Goal: Transaction & Acquisition: Book appointment/travel/reservation

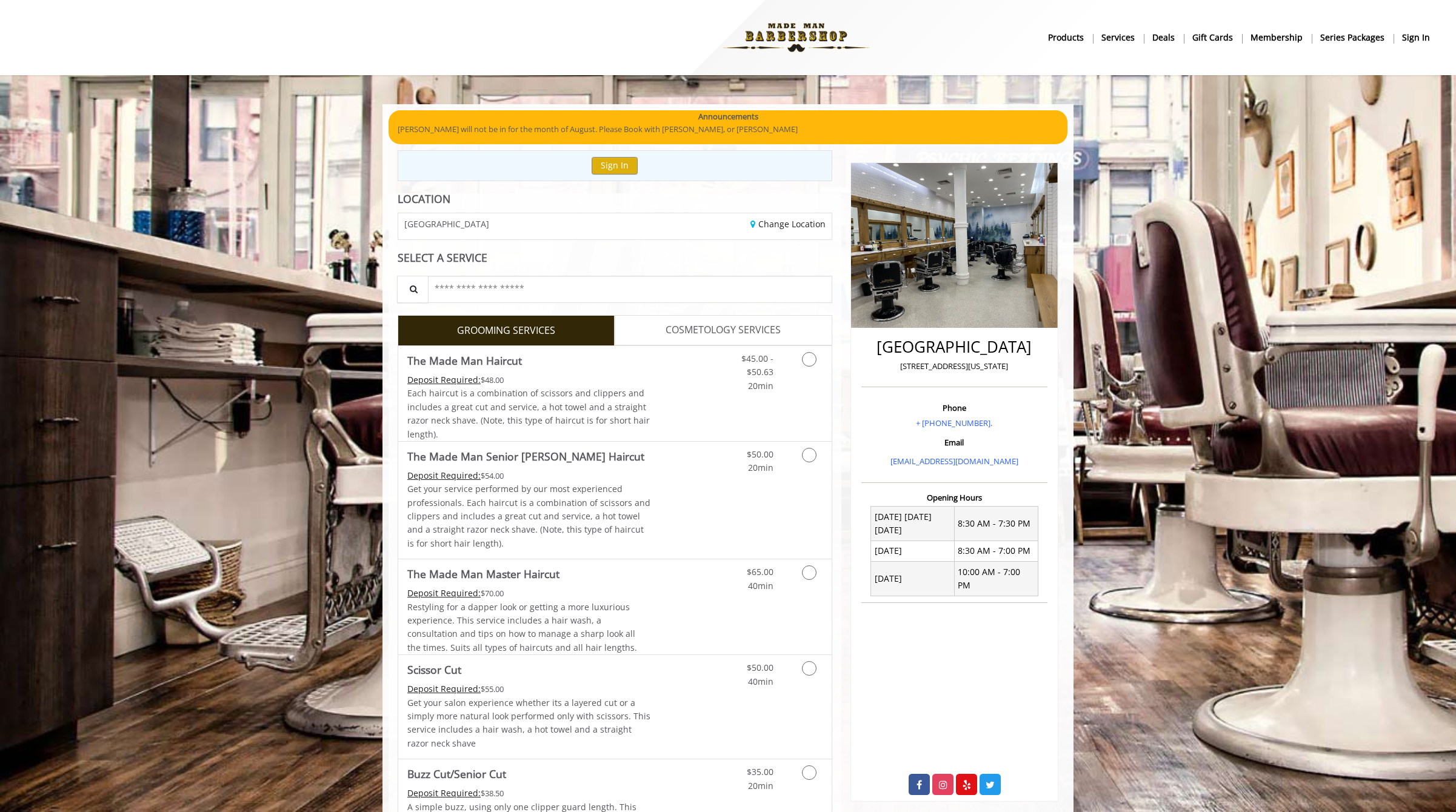
scroll to position [12, 0]
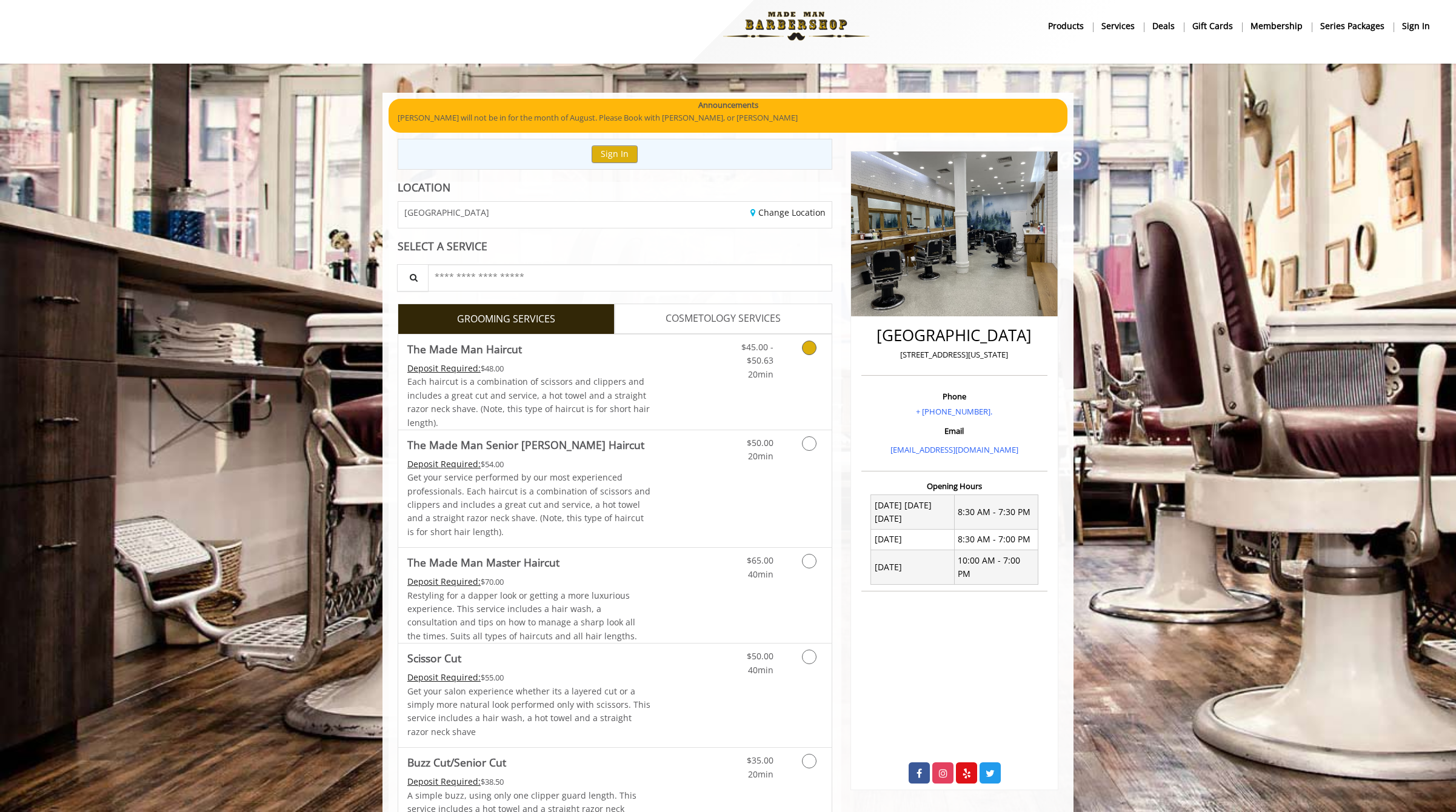
click at [806, 349] on icon "Grooming services" at bounding box center [810, 348] width 14 height 14
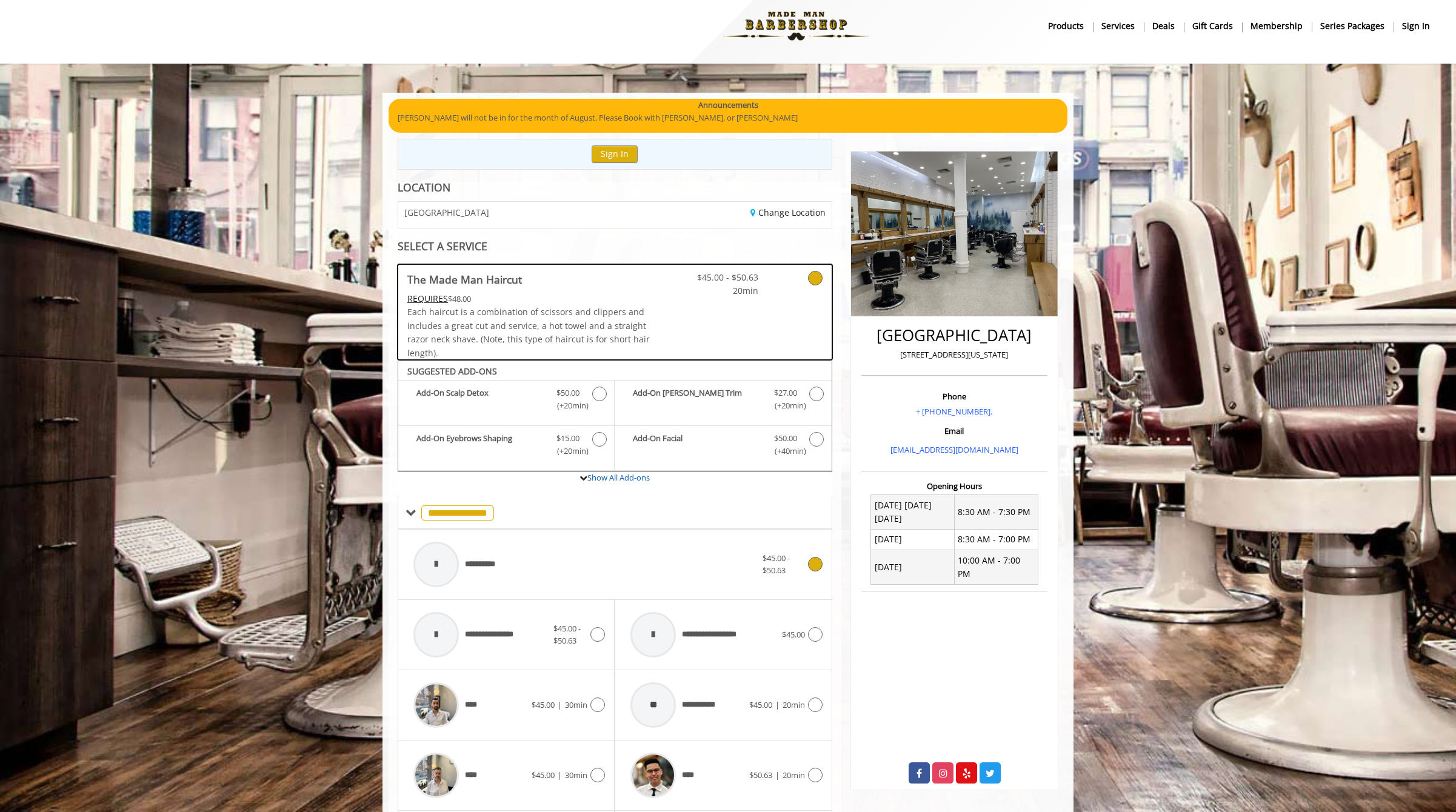
scroll to position [258, 0]
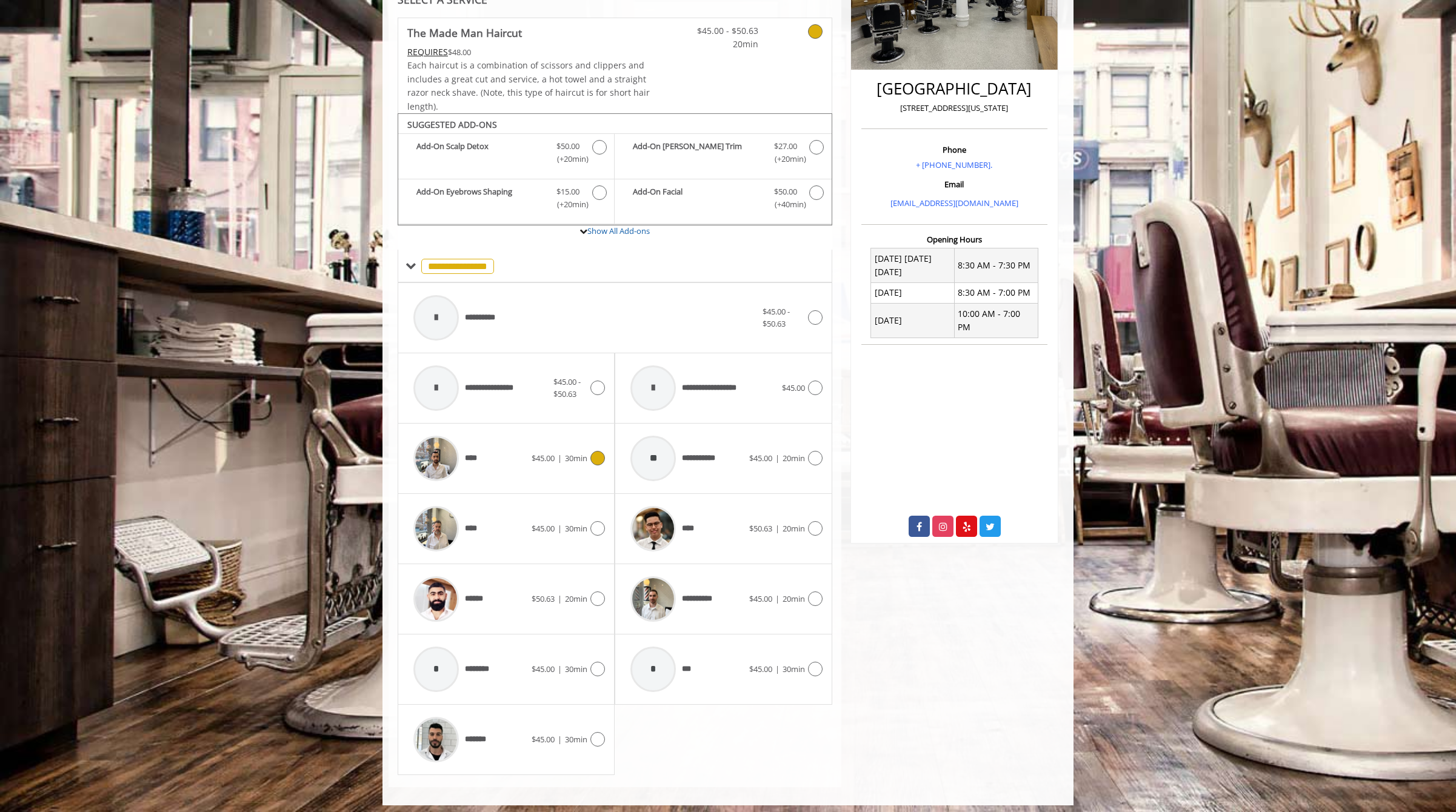
click at [595, 459] on icon at bounding box center [597, 458] width 14 height 14
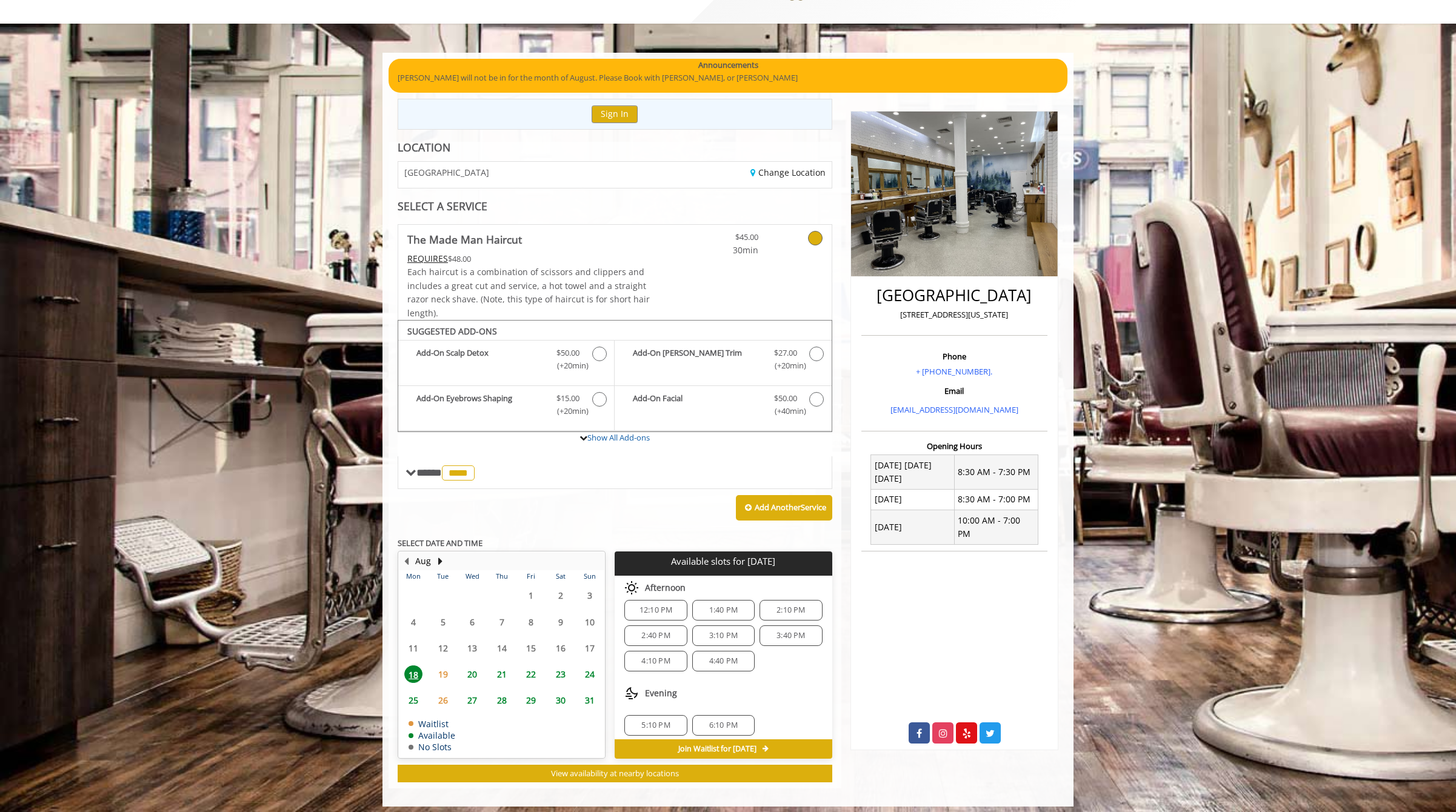
scroll to position [16, 0]
click at [710, 715] on span "6:10 PM" at bounding box center [724, 719] width 29 height 10
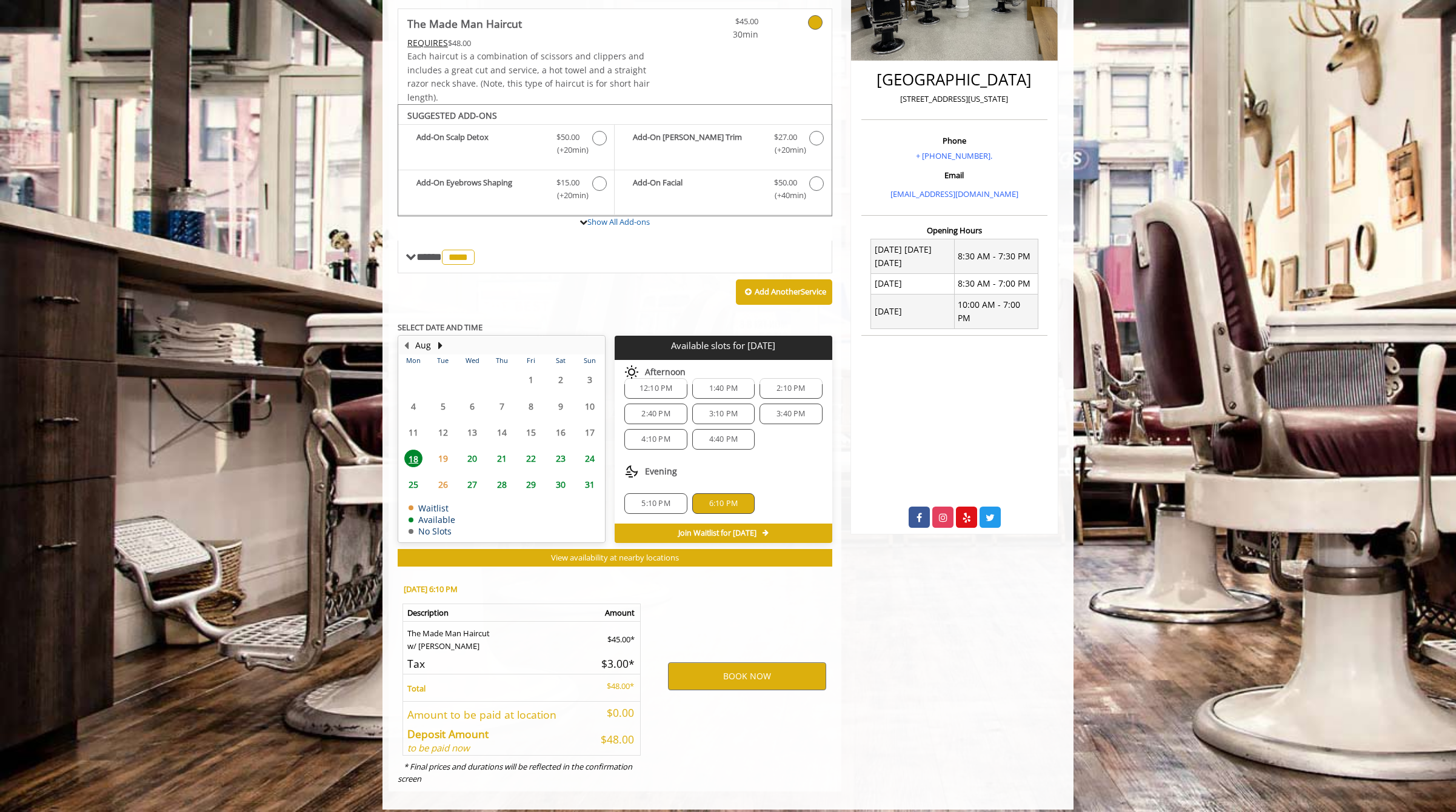
click at [477, 450] on span "20" at bounding box center [472, 459] width 18 height 18
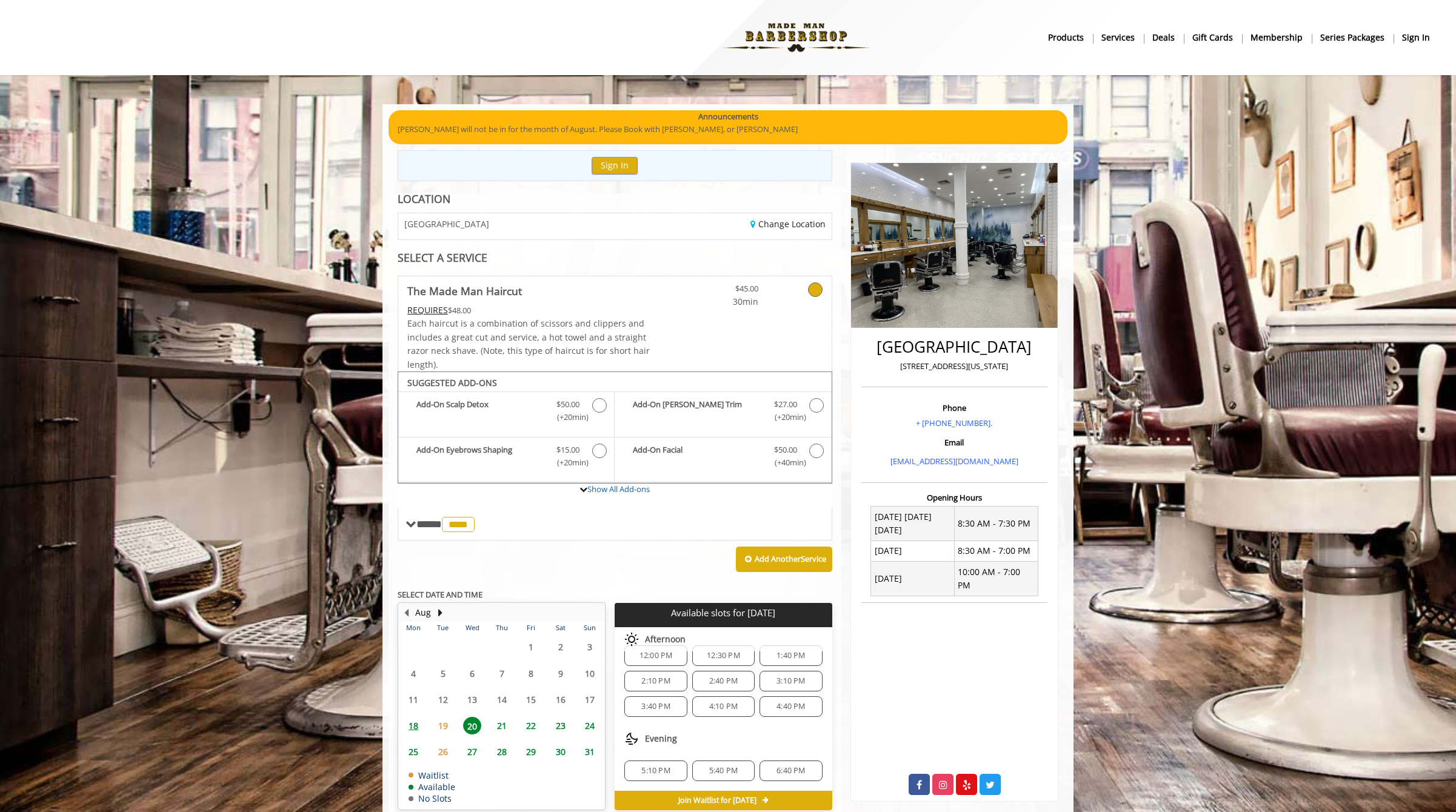
scroll to position [52, 0]
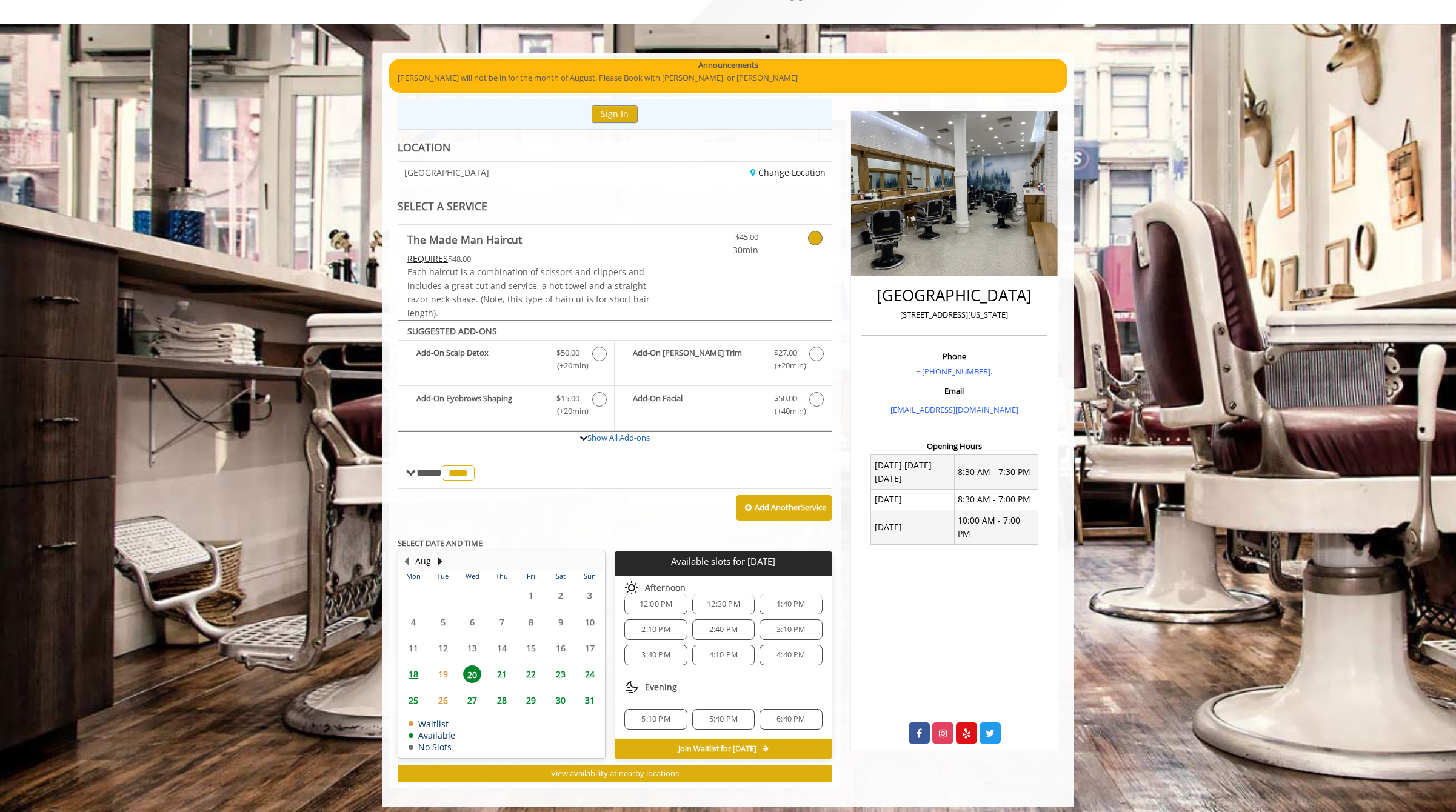
click at [419, 670] on span "18" at bounding box center [413, 675] width 18 height 18
click at [730, 715] on span "6:10 PM" at bounding box center [724, 719] width 29 height 10
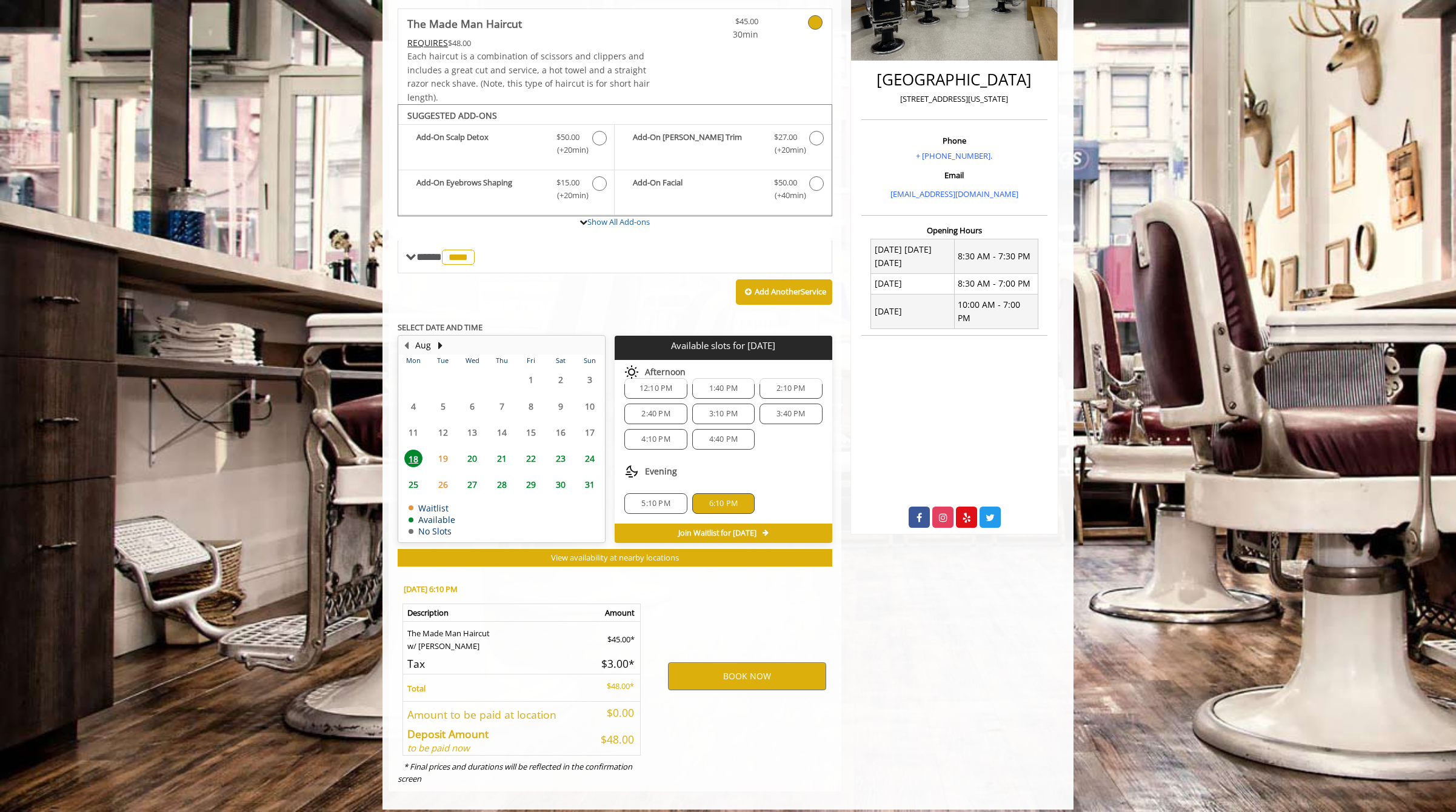
click at [721, 503] on div "6:10 PM" at bounding box center [724, 503] width 62 height 21
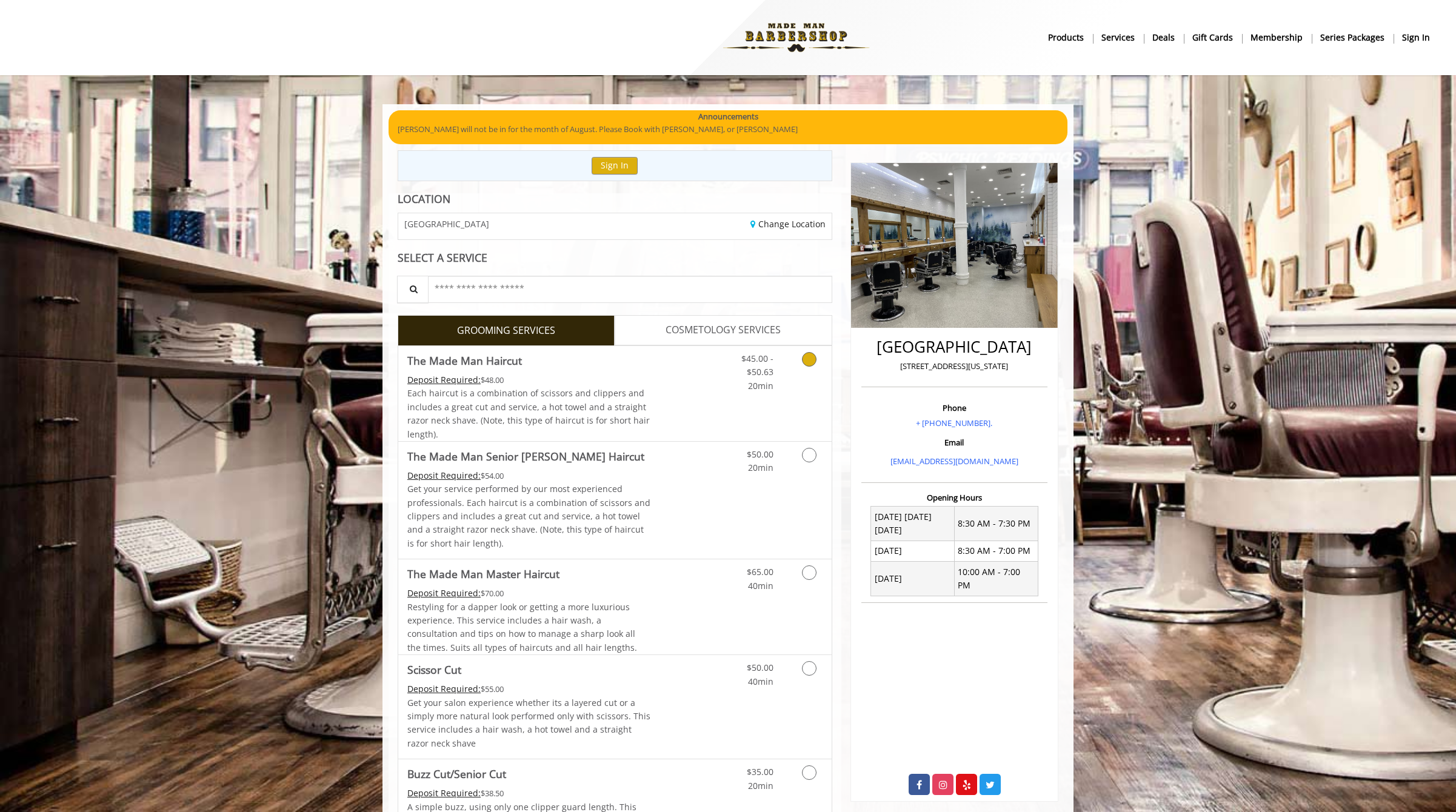
scroll to position [1, 0]
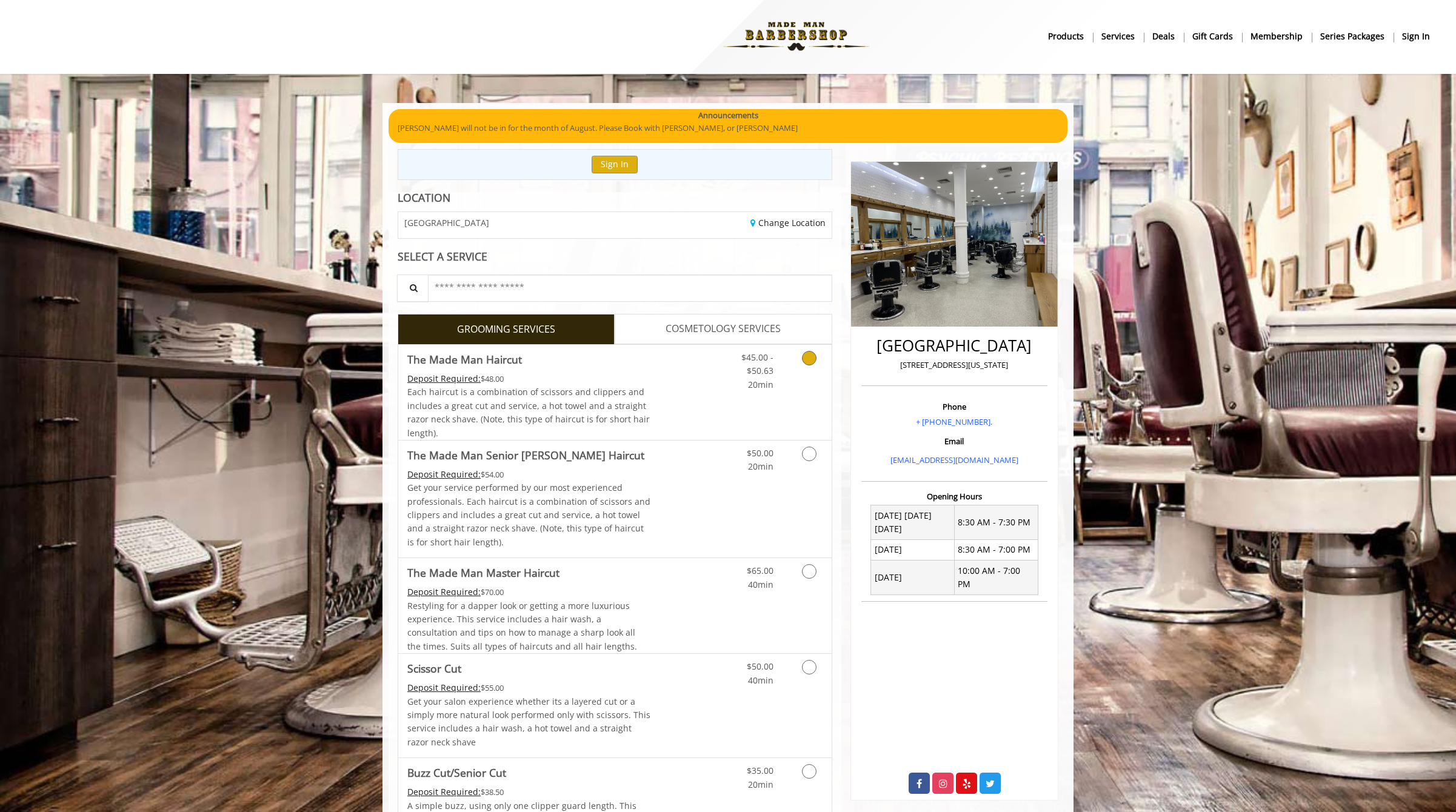
click at [807, 358] on icon "Grooming services" at bounding box center [810, 358] width 14 height 14
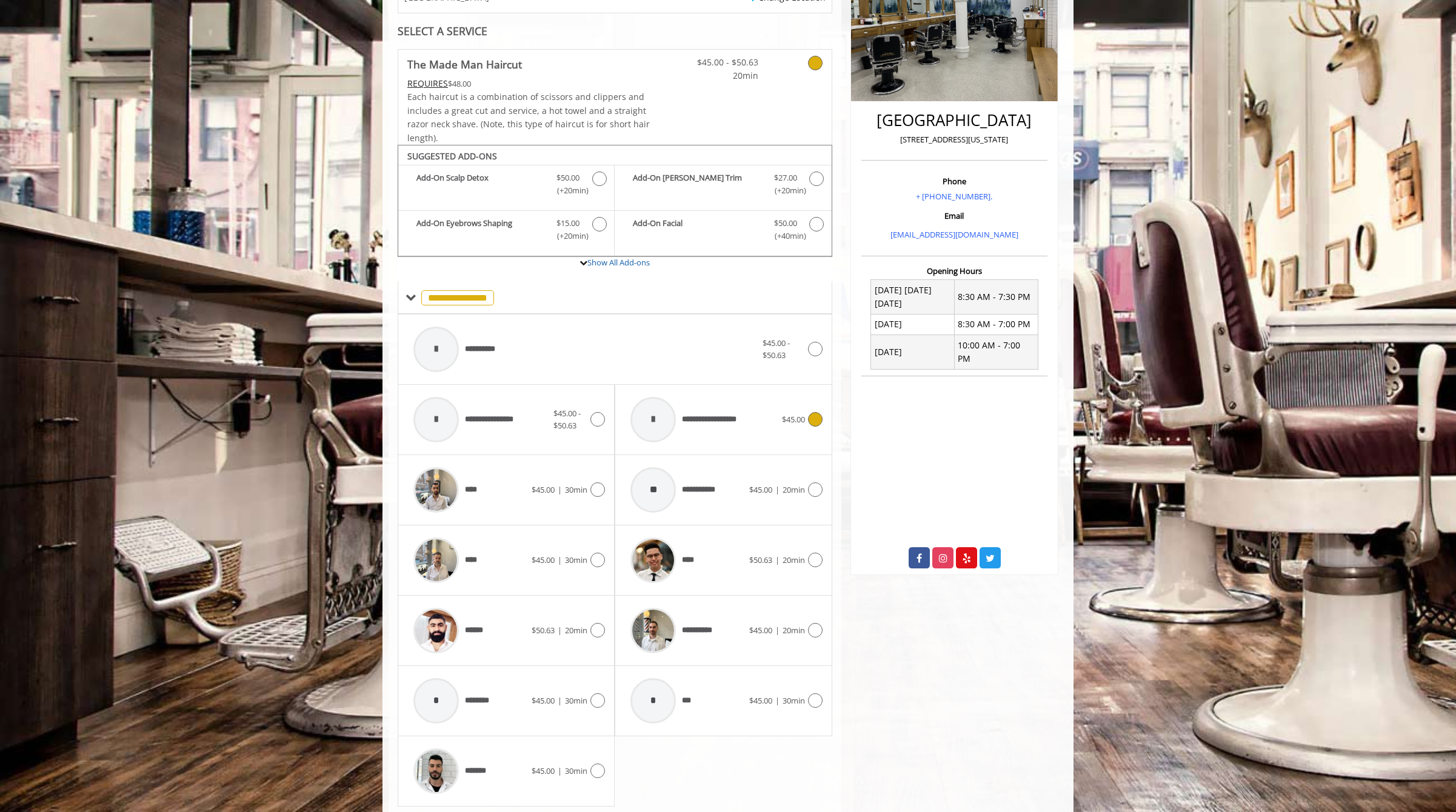
scroll to position [258, 0]
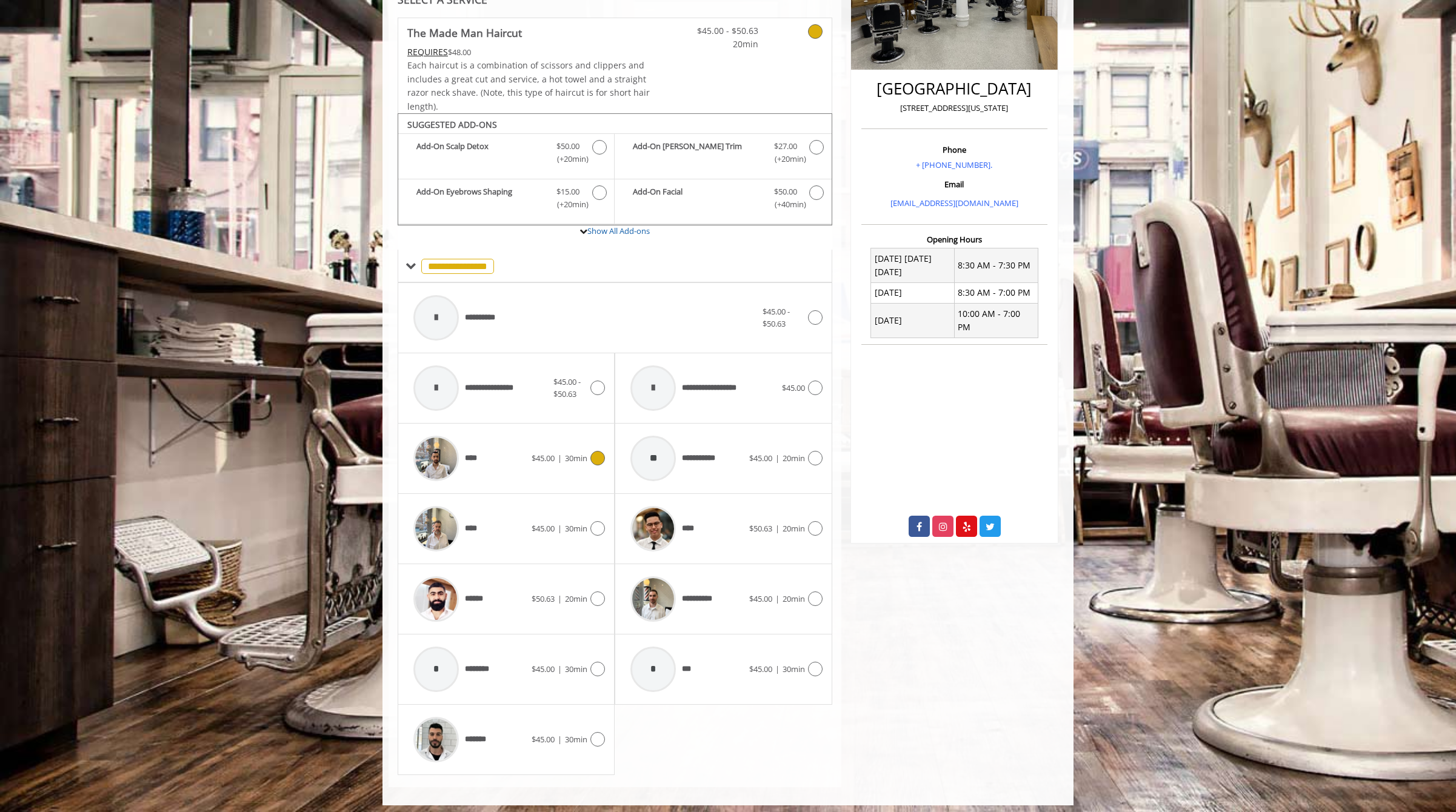
click at [555, 456] on span "$45.00 | 30min" at bounding box center [560, 459] width 55 height 12
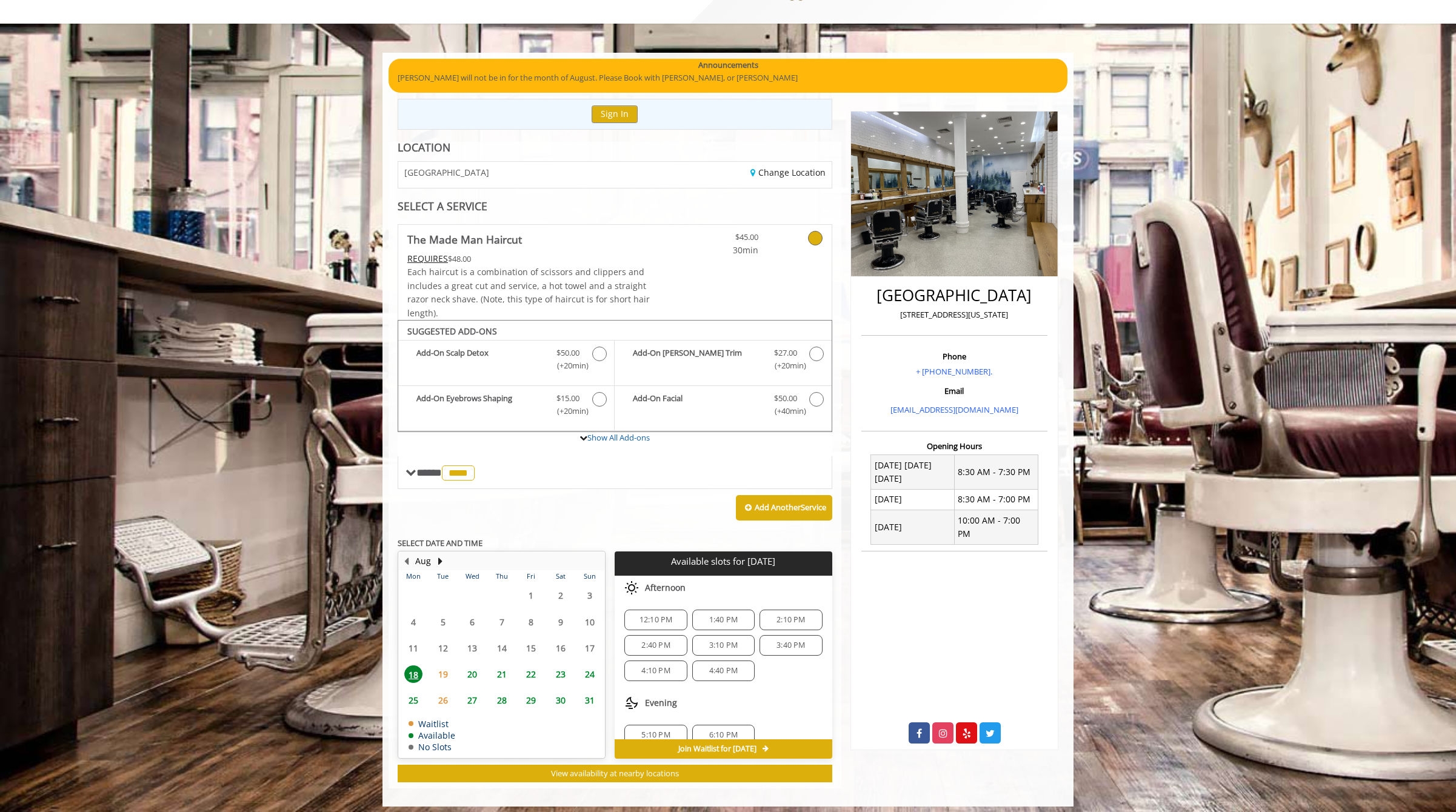
scroll to position [16, 0]
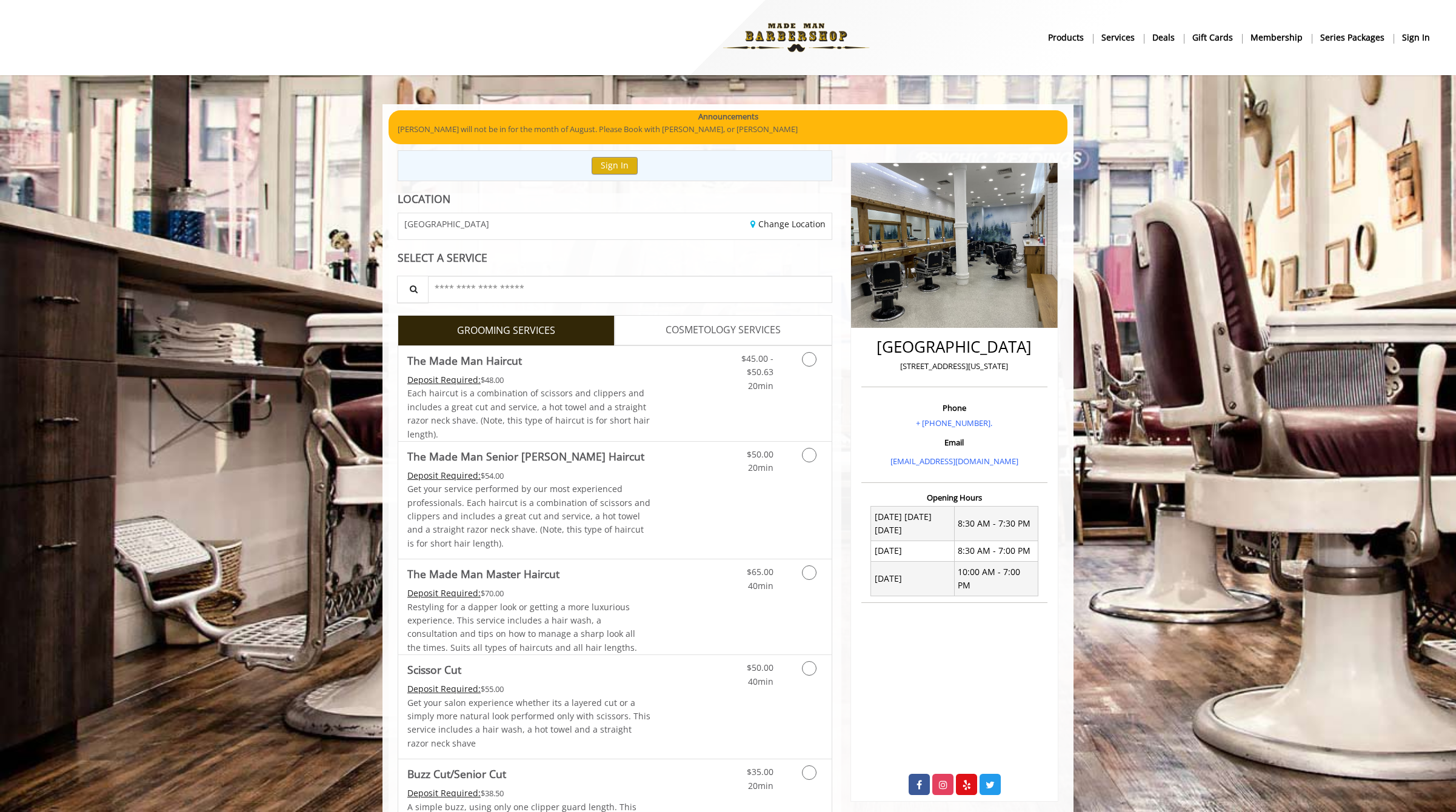
scroll to position [52, 0]
